Goal: Task Accomplishment & Management: Use online tool/utility

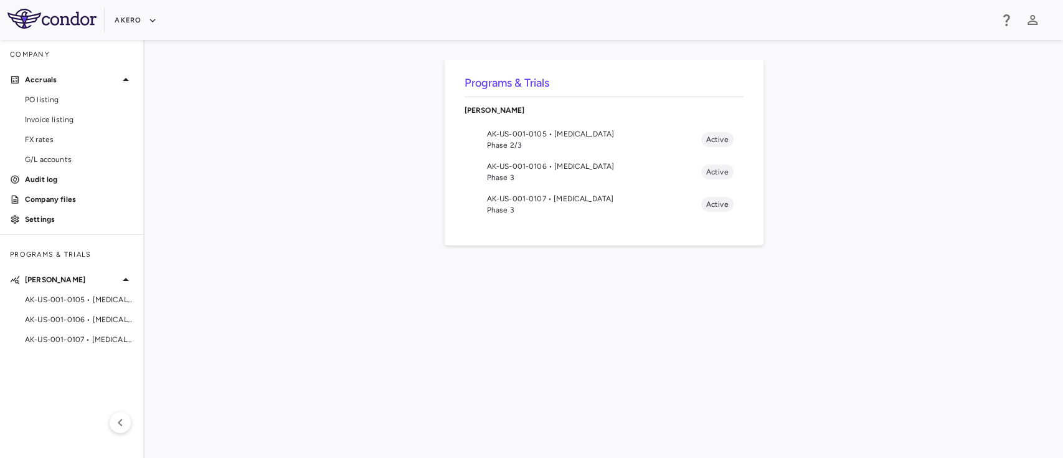
click at [582, 174] on span "Phase 3" at bounding box center [594, 177] width 214 height 11
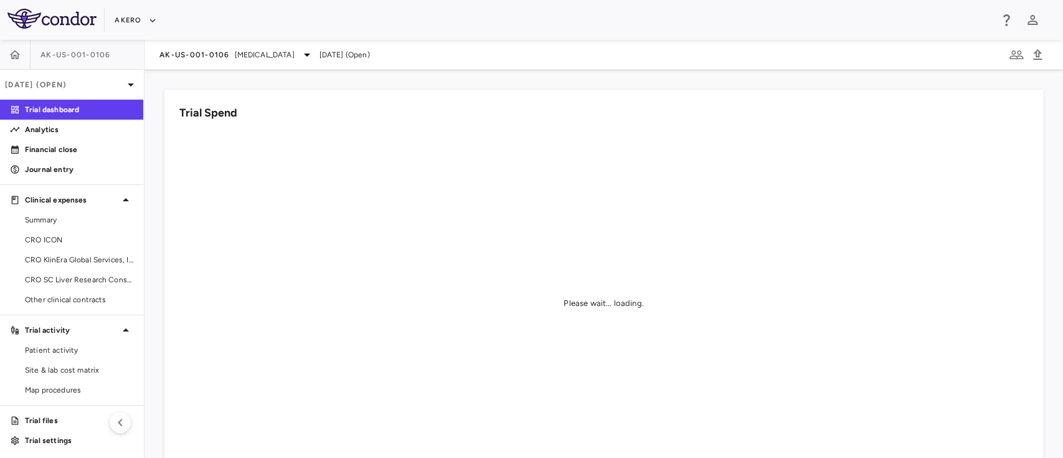
scroll to position [2, 0]
click at [54, 288] on link "Other clinical contracts" at bounding box center [71, 297] width 143 height 19
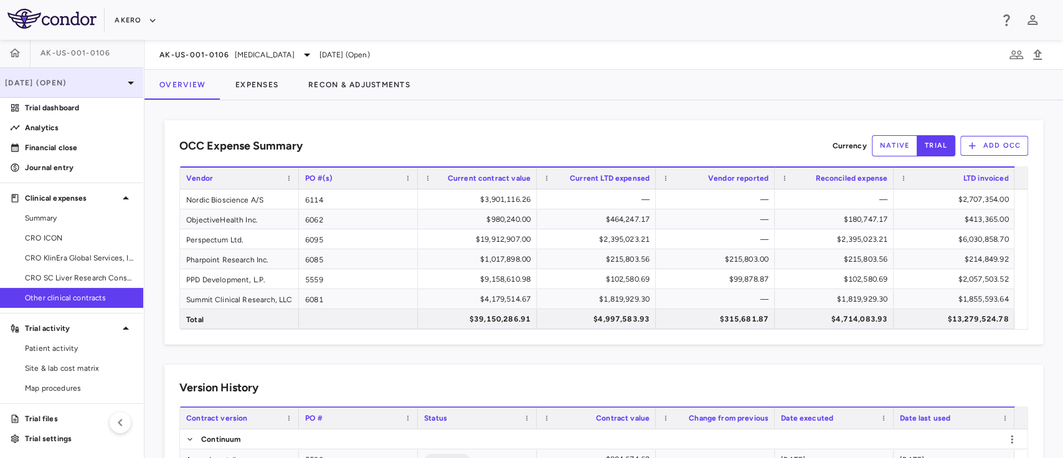
click at [93, 91] on div "[DATE] (Open)" at bounding box center [71, 83] width 143 height 30
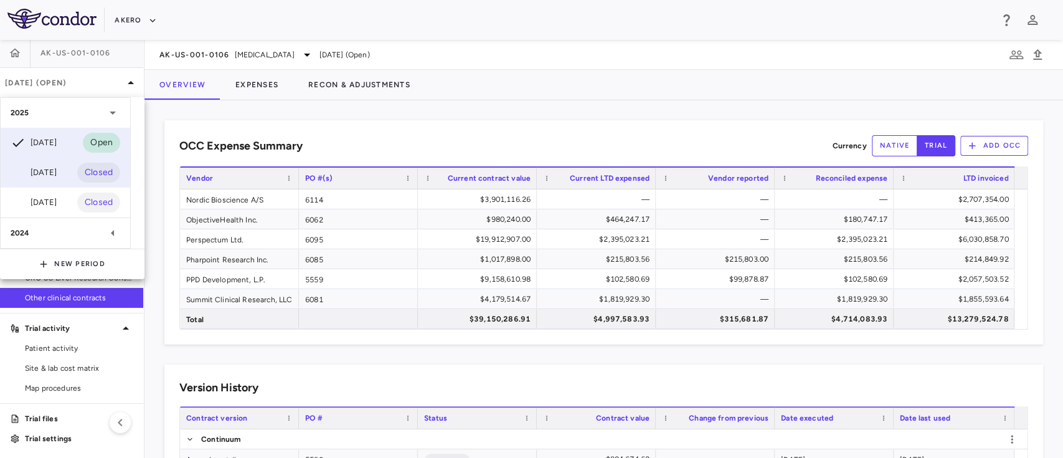
click at [47, 178] on div "[DATE]" at bounding box center [34, 172] width 46 height 15
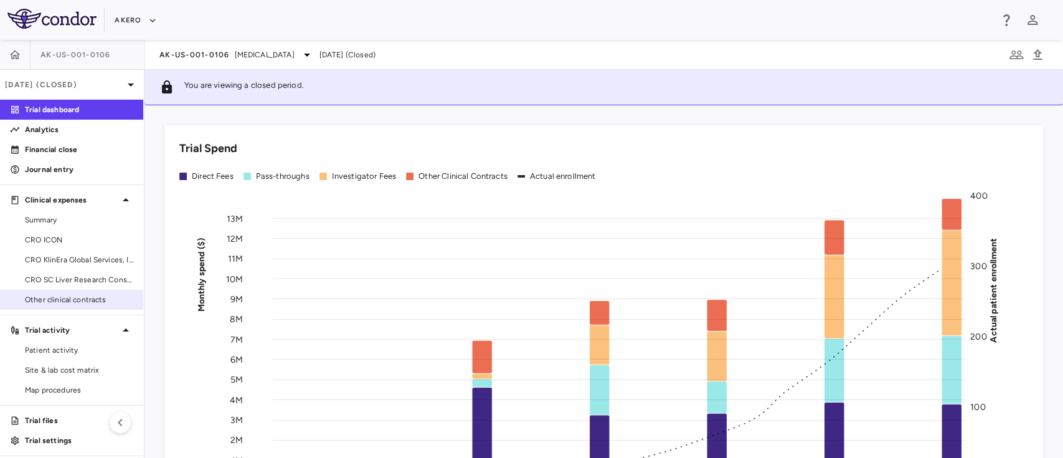
click at [70, 306] on link "Other clinical contracts" at bounding box center [71, 299] width 143 height 19
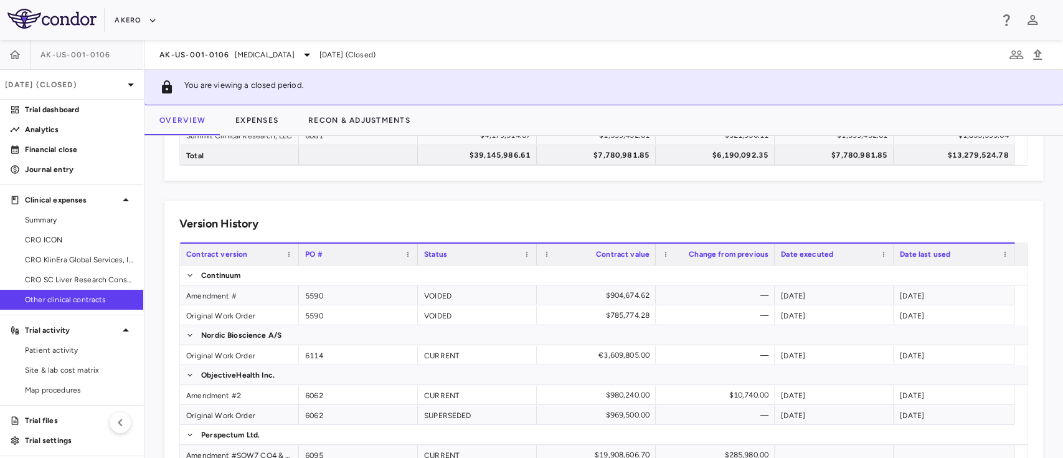
scroll to position [194, 0]
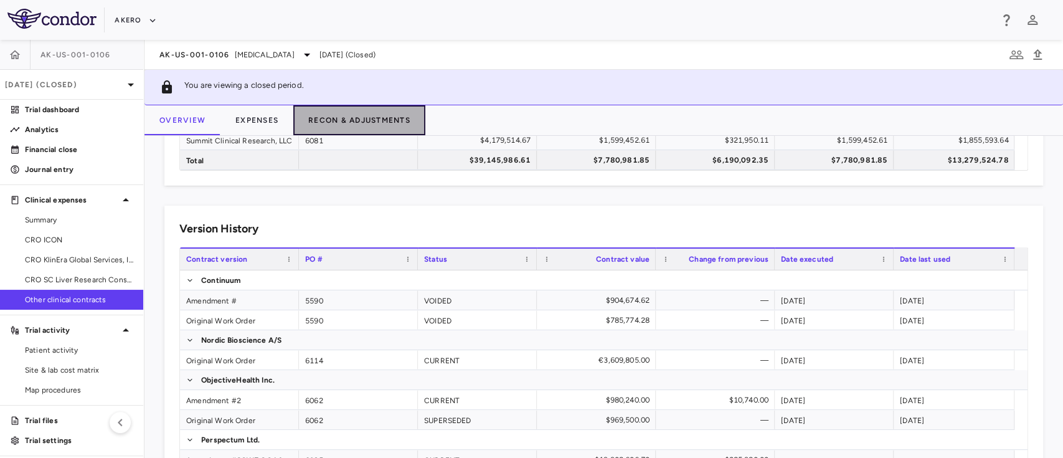
click at [339, 112] on button "Recon & Adjustments" at bounding box center [359, 120] width 132 height 30
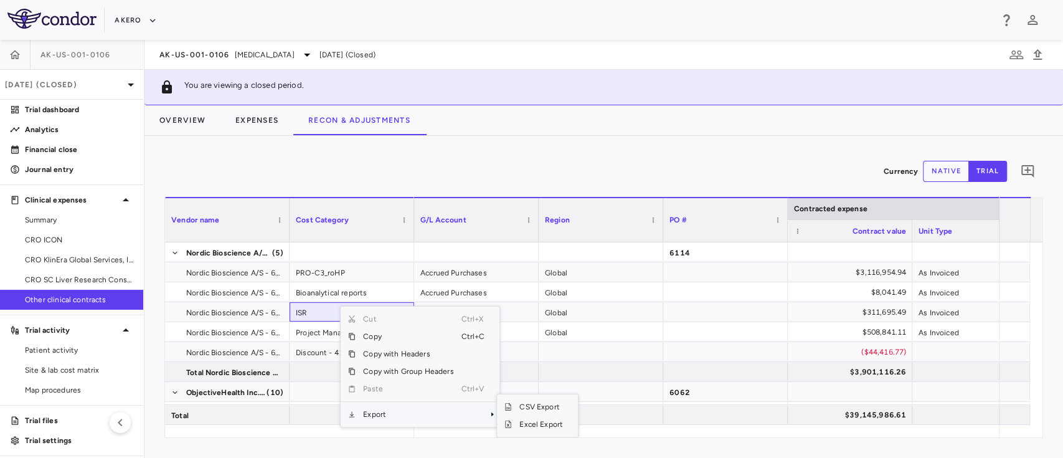
click at [410, 420] on span "Export" at bounding box center [408, 414] width 105 height 17
click at [538, 427] on span "Excel Export" at bounding box center [541, 423] width 59 height 17
